Goal: Find specific page/section: Find specific page/section

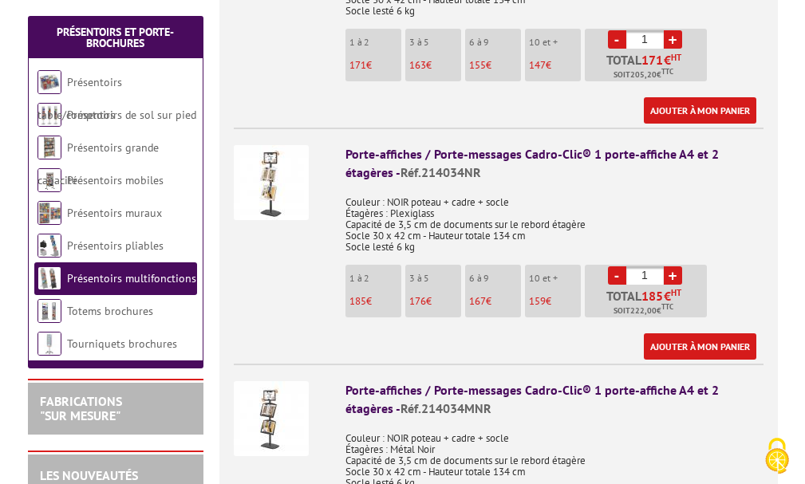
scroll to position [878, 0]
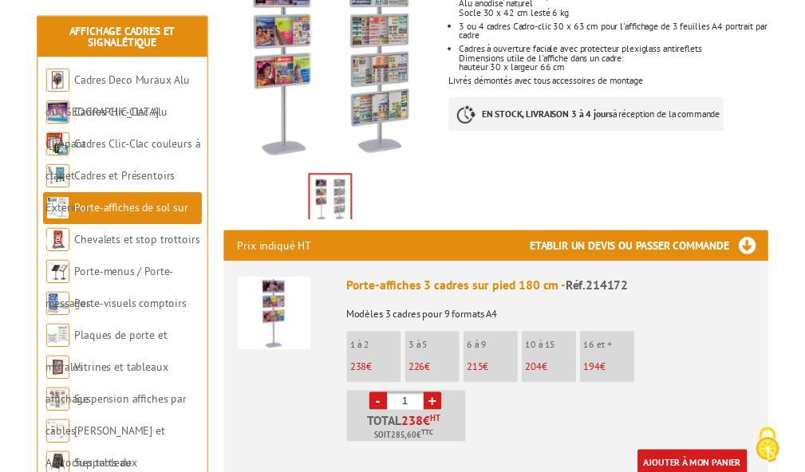
scroll to position [160, 0]
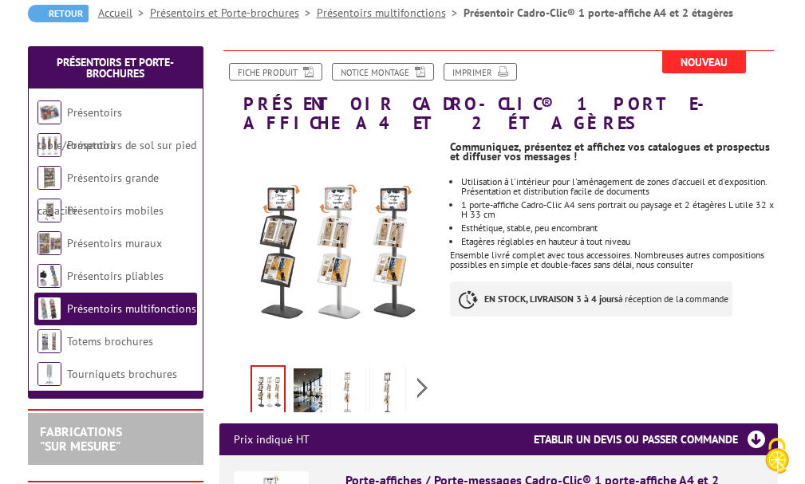
click at [304, 374] on img at bounding box center [308, 393] width 29 height 49
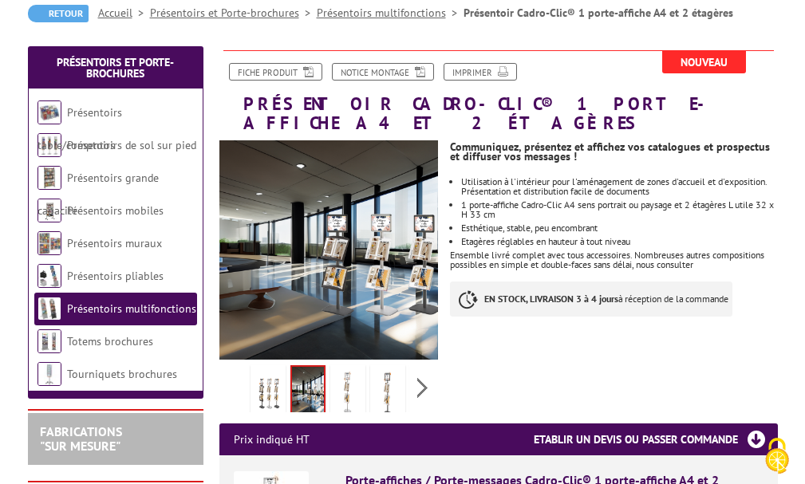
click at [350, 374] on img at bounding box center [347, 393] width 29 height 49
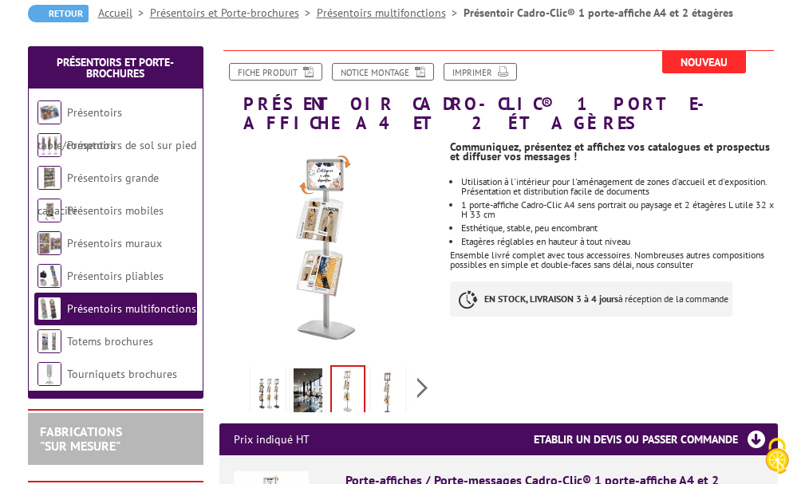
click at [388, 373] on img at bounding box center [387, 393] width 29 height 49
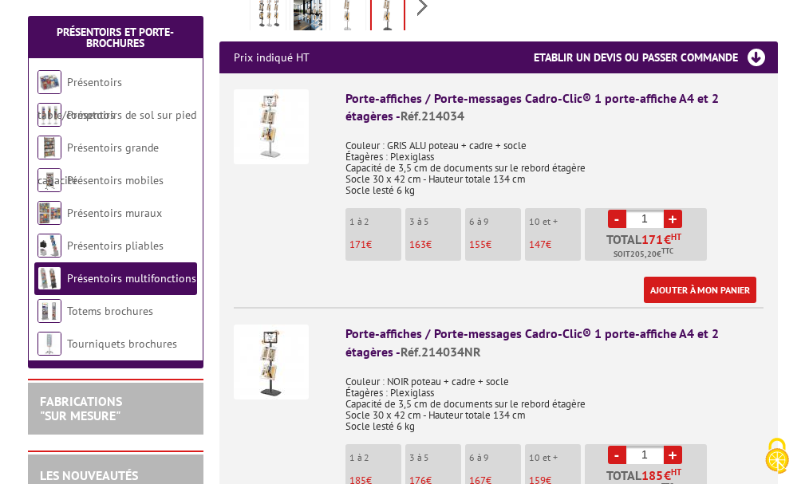
scroll to position [558, 0]
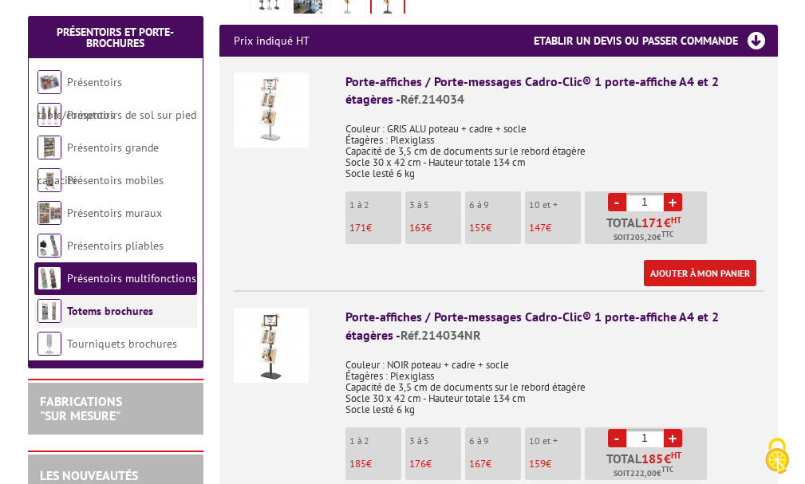
click at [104, 309] on link "Totems brochures" at bounding box center [110, 311] width 86 height 14
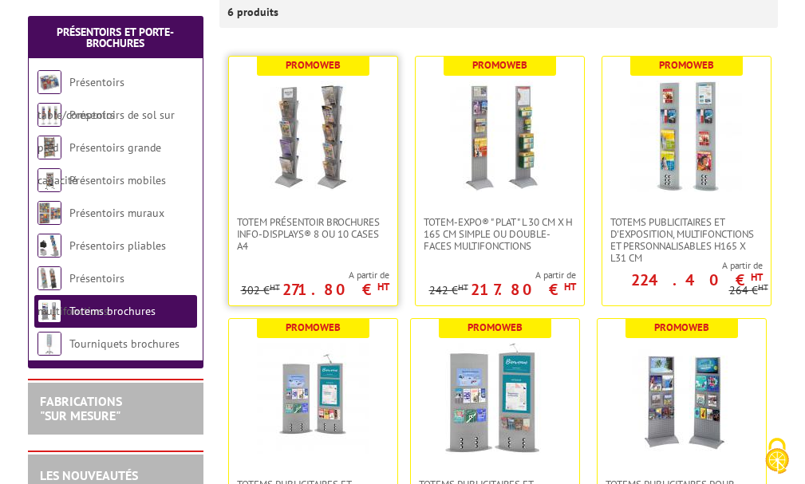
scroll to position [399, 0]
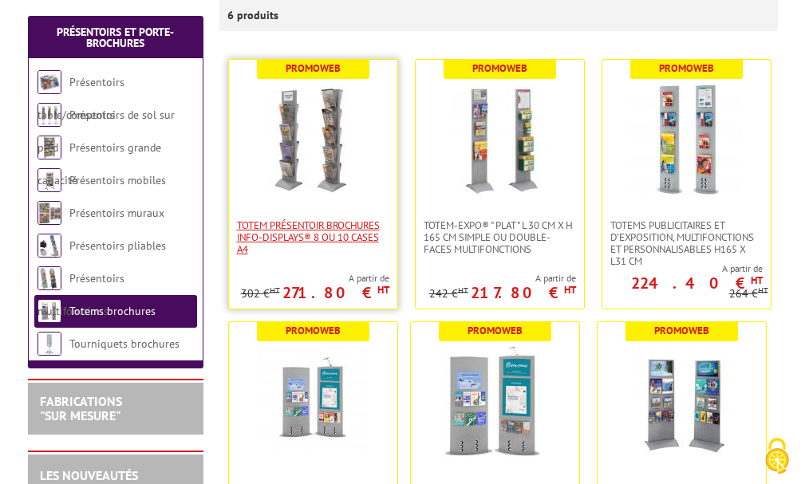
click at [320, 239] on span "Totem Présentoir brochures Info-Displays® 8 ou 10 cases A4" at bounding box center [313, 237] width 152 height 36
